Goal: Information Seeking & Learning: Learn about a topic

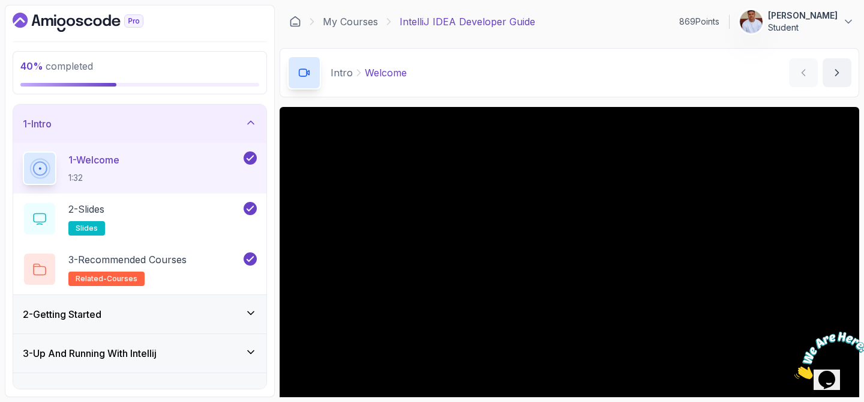
click at [253, 119] on icon at bounding box center [251, 122] width 12 height 12
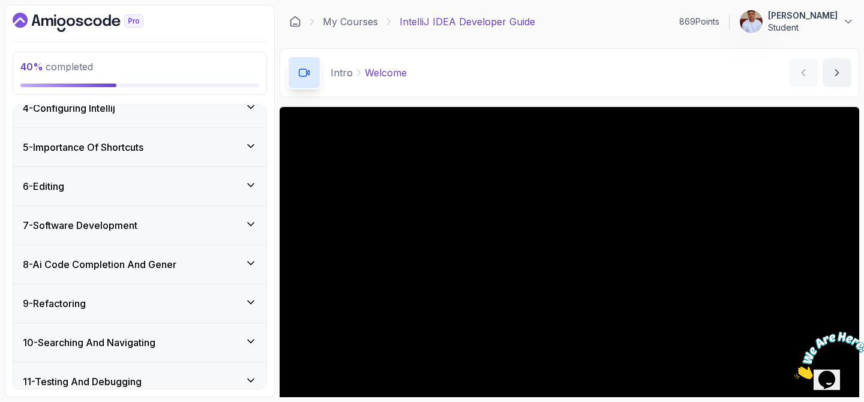
scroll to position [137, 0]
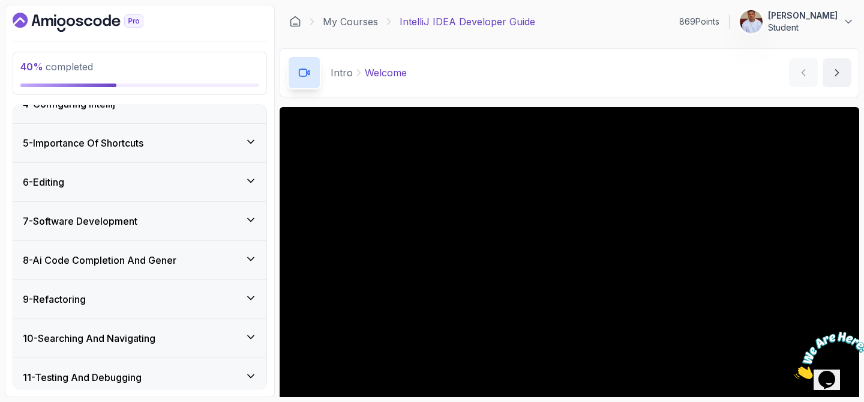
click at [203, 215] on div "7 - Software Development" at bounding box center [140, 221] width 234 height 14
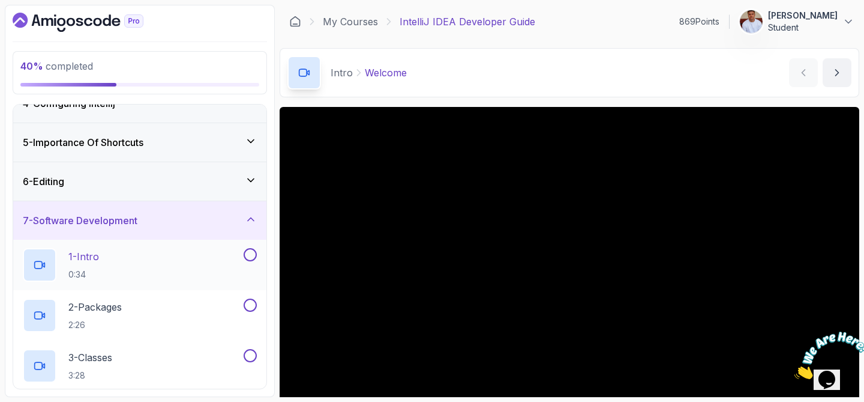
click at [146, 255] on div "1 - Intro 0:34" at bounding box center [132, 265] width 219 height 34
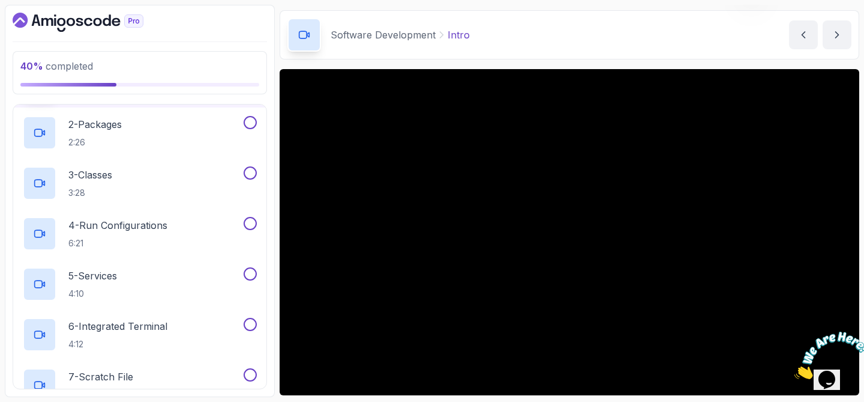
scroll to position [324, 0]
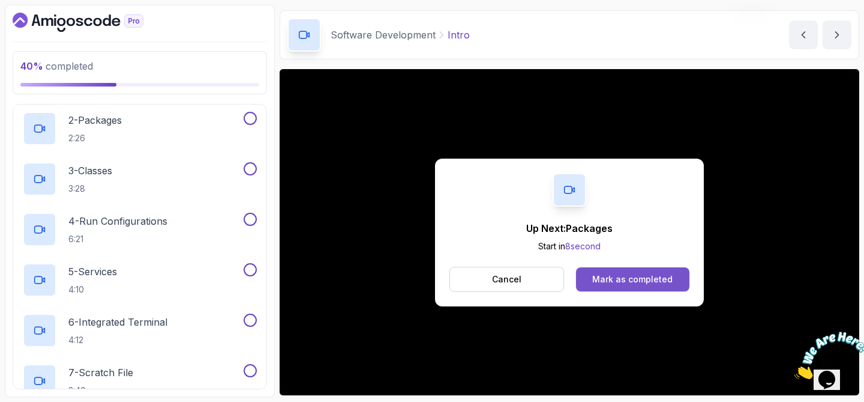
click at [658, 274] on div "Mark as completed" at bounding box center [632, 279] width 80 height 12
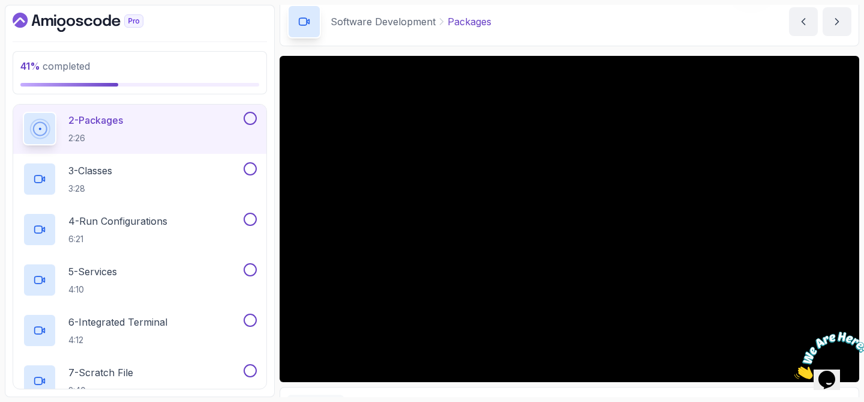
scroll to position [57, 0]
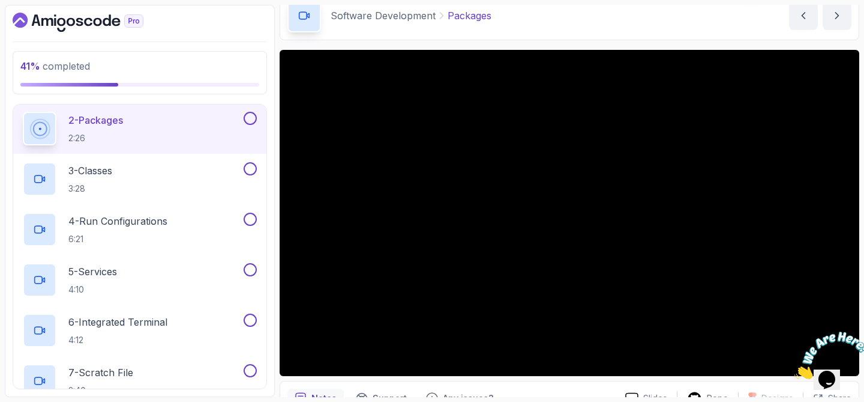
click at [795, 370] on icon "Close" at bounding box center [795, 375] width 0 height 10
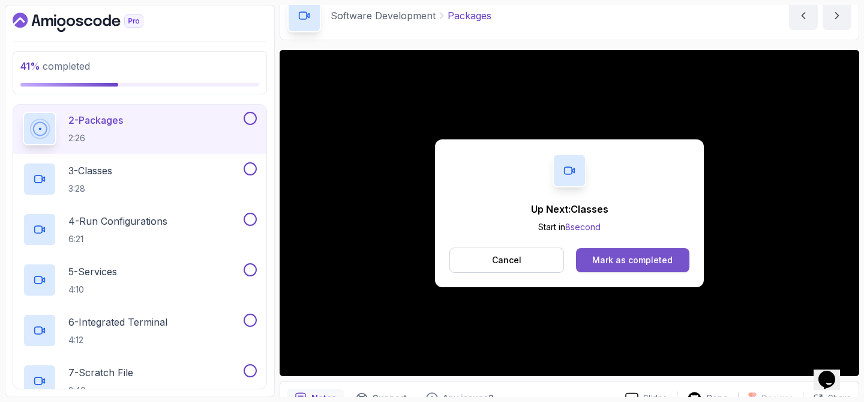
click at [643, 262] on div "Mark as completed" at bounding box center [632, 260] width 80 height 12
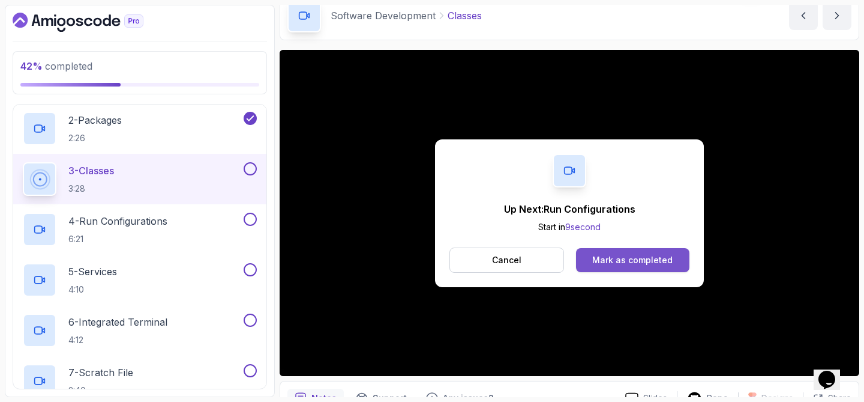
click at [636, 260] on div "Mark as completed" at bounding box center [632, 260] width 80 height 12
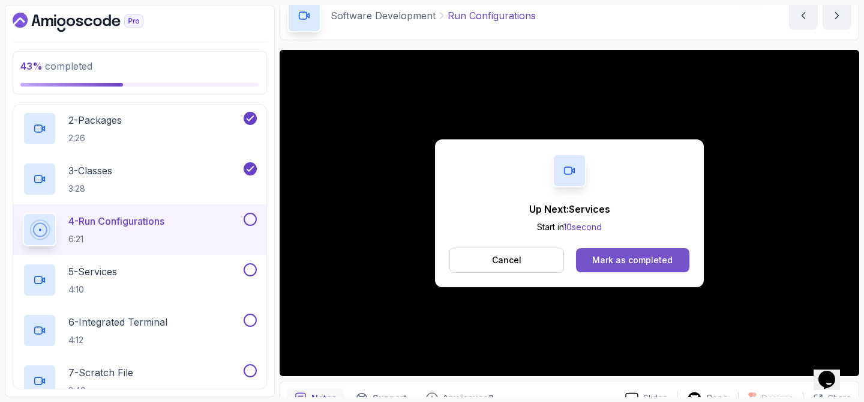
click at [635, 259] on div "Mark as completed" at bounding box center [632, 260] width 80 height 12
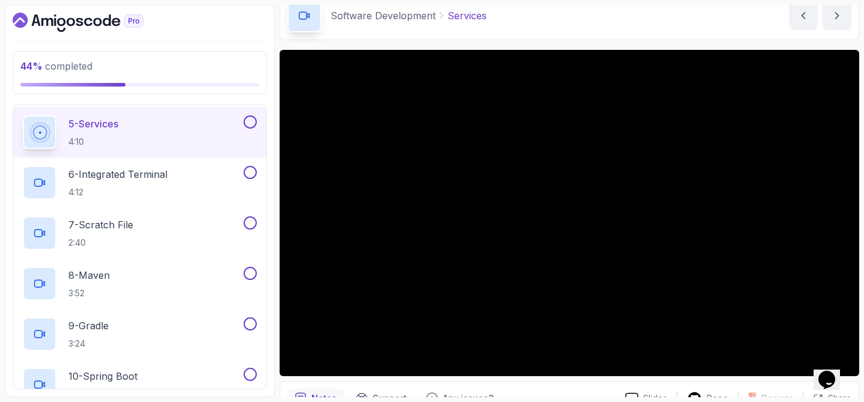
scroll to position [474, 0]
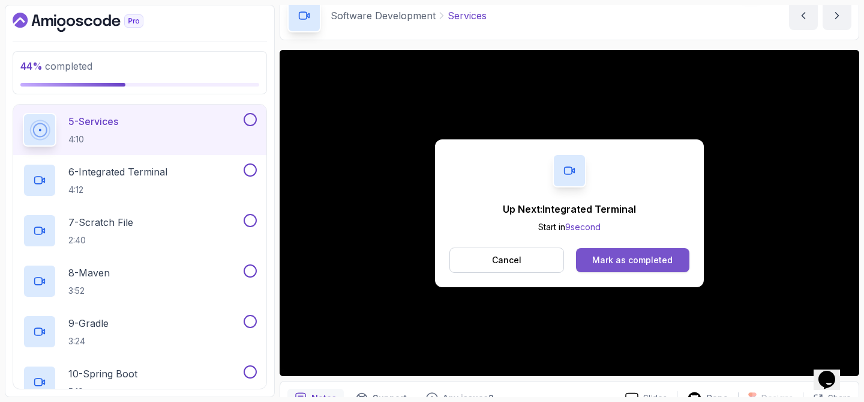
click at [605, 254] on div "Mark as completed" at bounding box center [632, 260] width 80 height 12
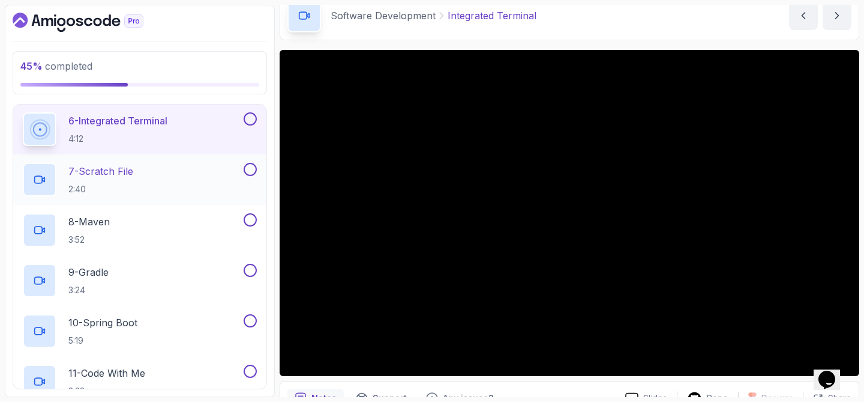
scroll to position [526, 0]
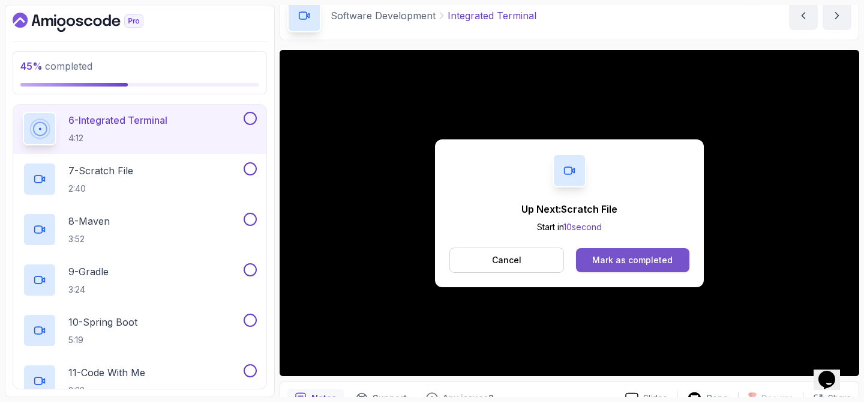
click at [616, 262] on div "Mark as completed" at bounding box center [632, 260] width 80 height 12
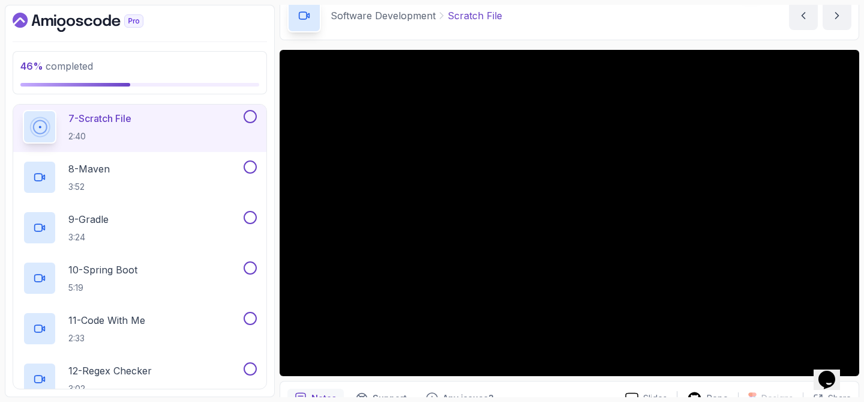
scroll to position [579, 0]
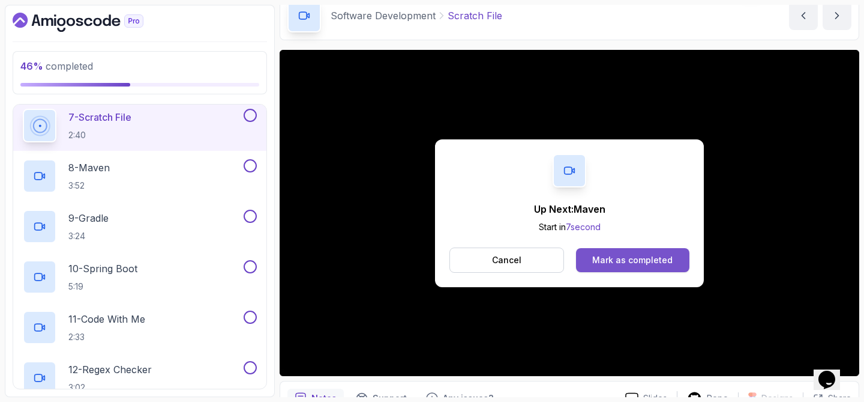
click at [603, 262] on div "Mark as completed" at bounding box center [632, 260] width 80 height 12
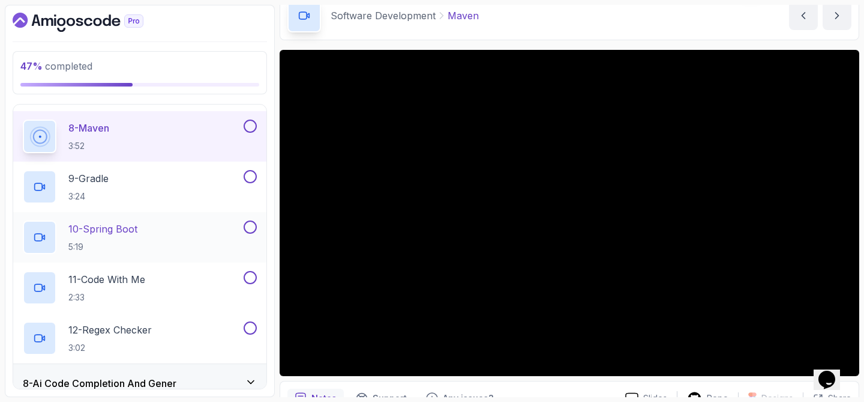
scroll to position [625, 0]
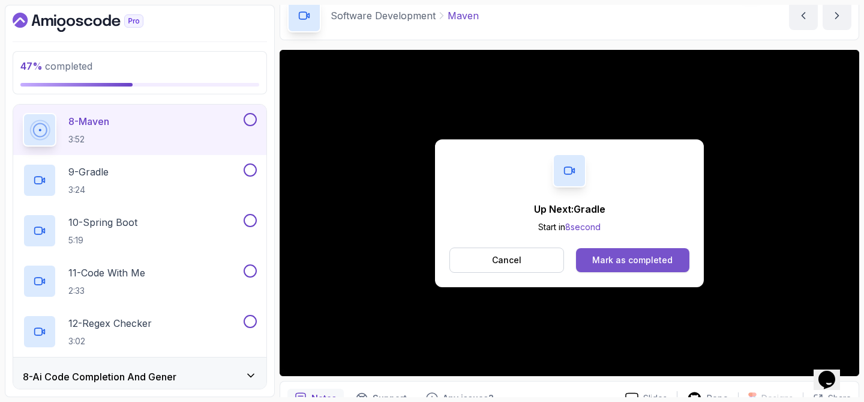
click at [607, 270] on button "Mark as completed" at bounding box center [632, 260] width 113 height 24
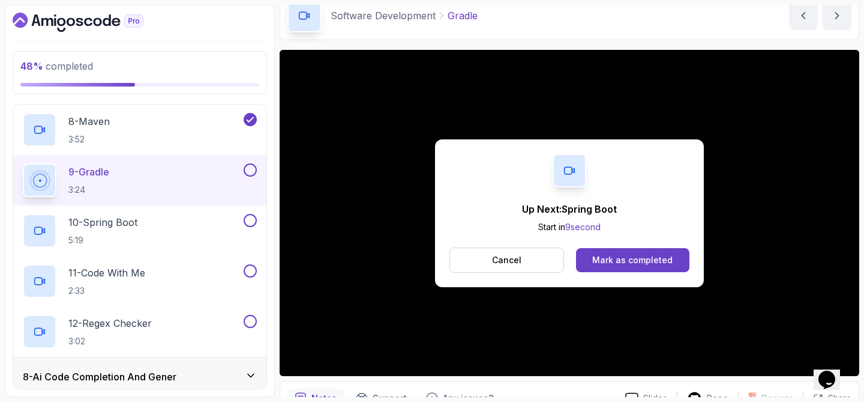
click at [607, 270] on button "Mark as completed" at bounding box center [632, 260] width 113 height 24
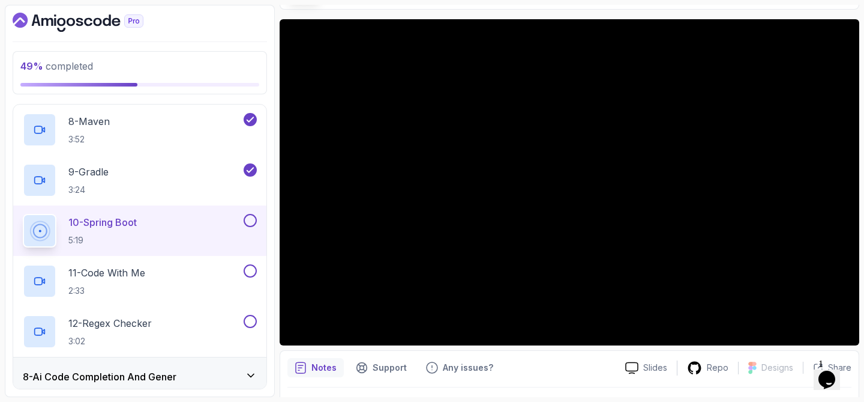
scroll to position [91, 0]
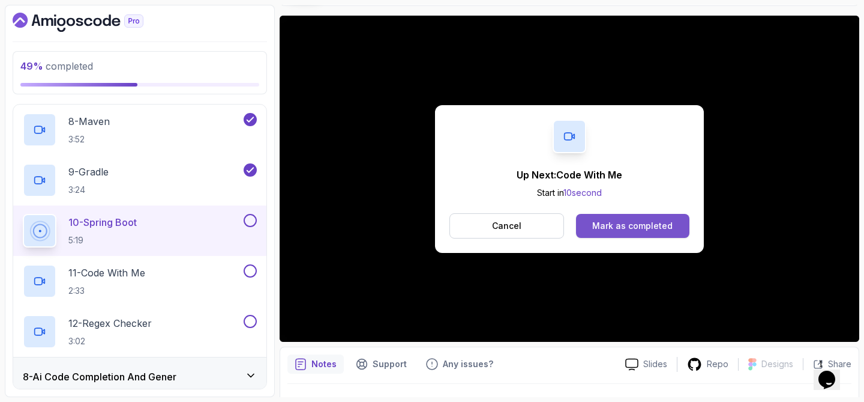
click at [625, 226] on div "Mark as completed" at bounding box center [632, 226] width 80 height 12
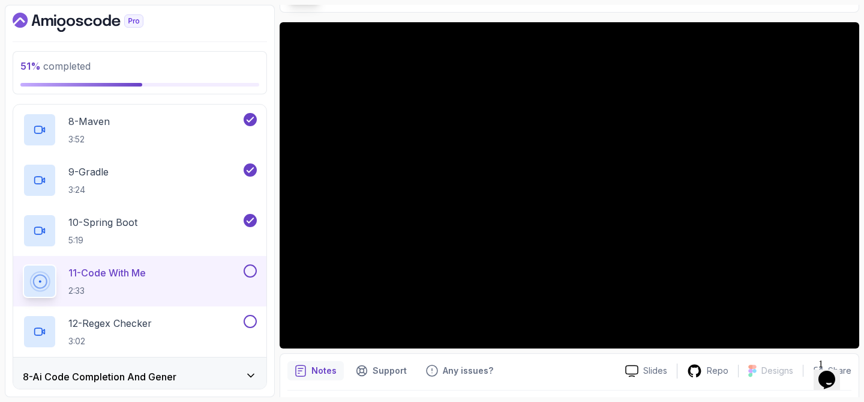
scroll to position [84, 0]
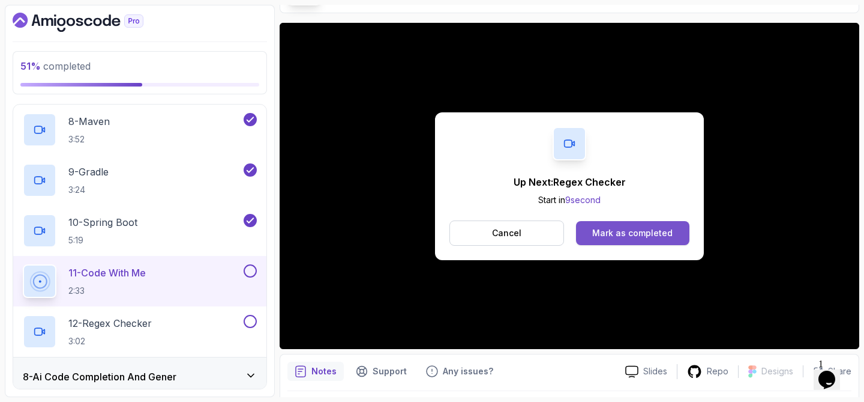
click at [653, 234] on div "Mark as completed" at bounding box center [632, 233] width 80 height 12
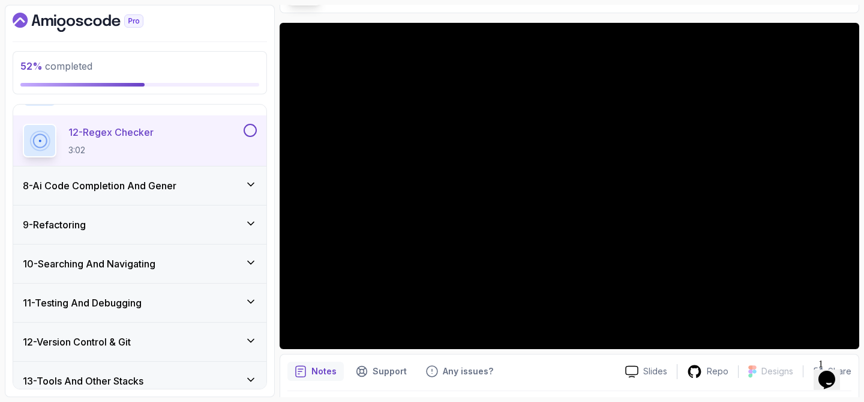
scroll to position [795, 0]
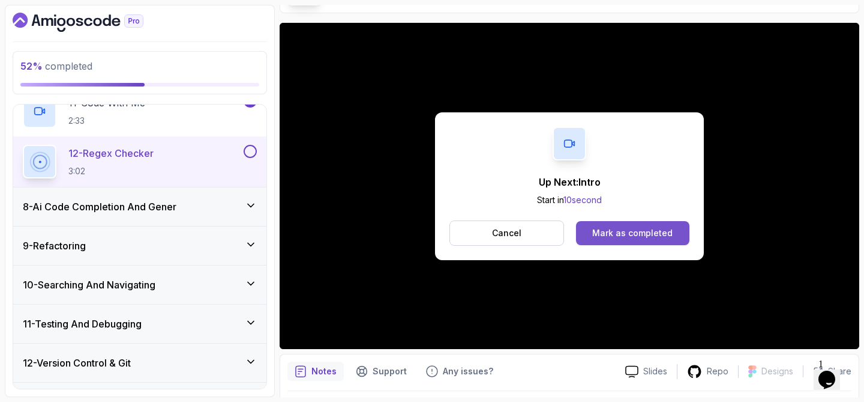
click at [616, 228] on div "Mark as completed" at bounding box center [632, 233] width 80 height 12
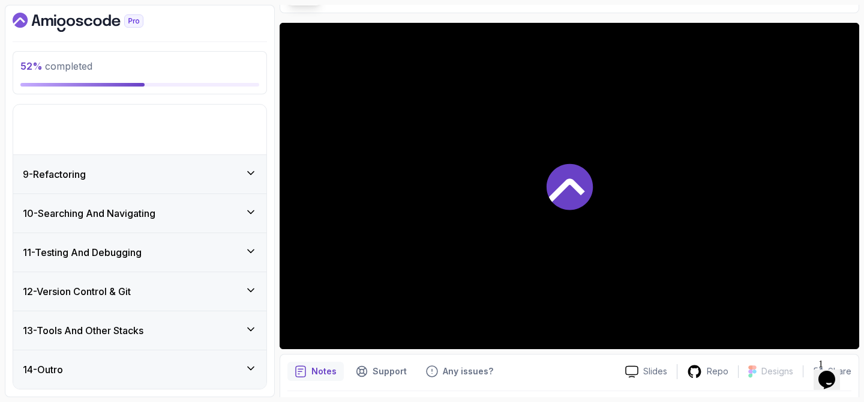
scroll to position [262, 0]
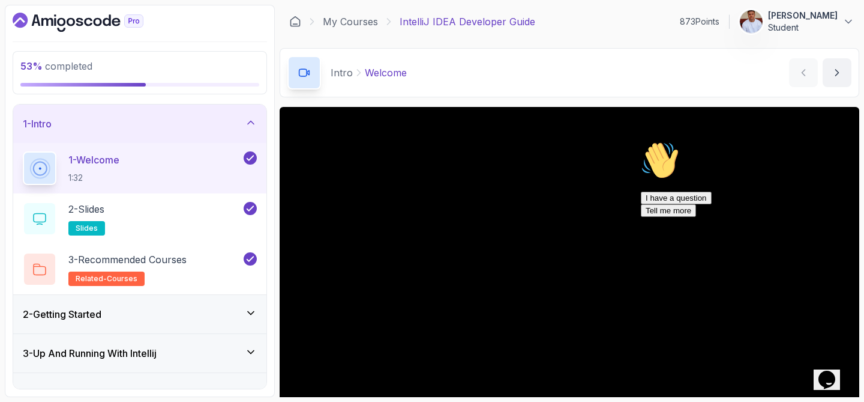
click at [723, 195] on div "Hi! How can we help? I have a question Tell me more" at bounding box center [749, 179] width 216 height 76
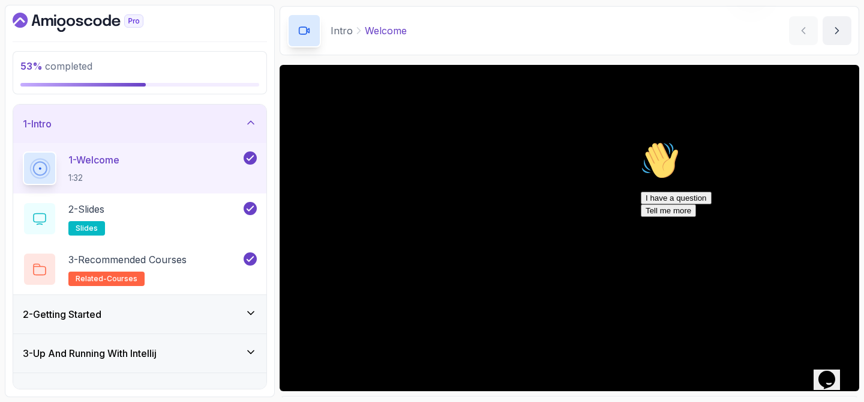
scroll to position [49, 0]
